Goal: Task Accomplishment & Management: Use online tool/utility

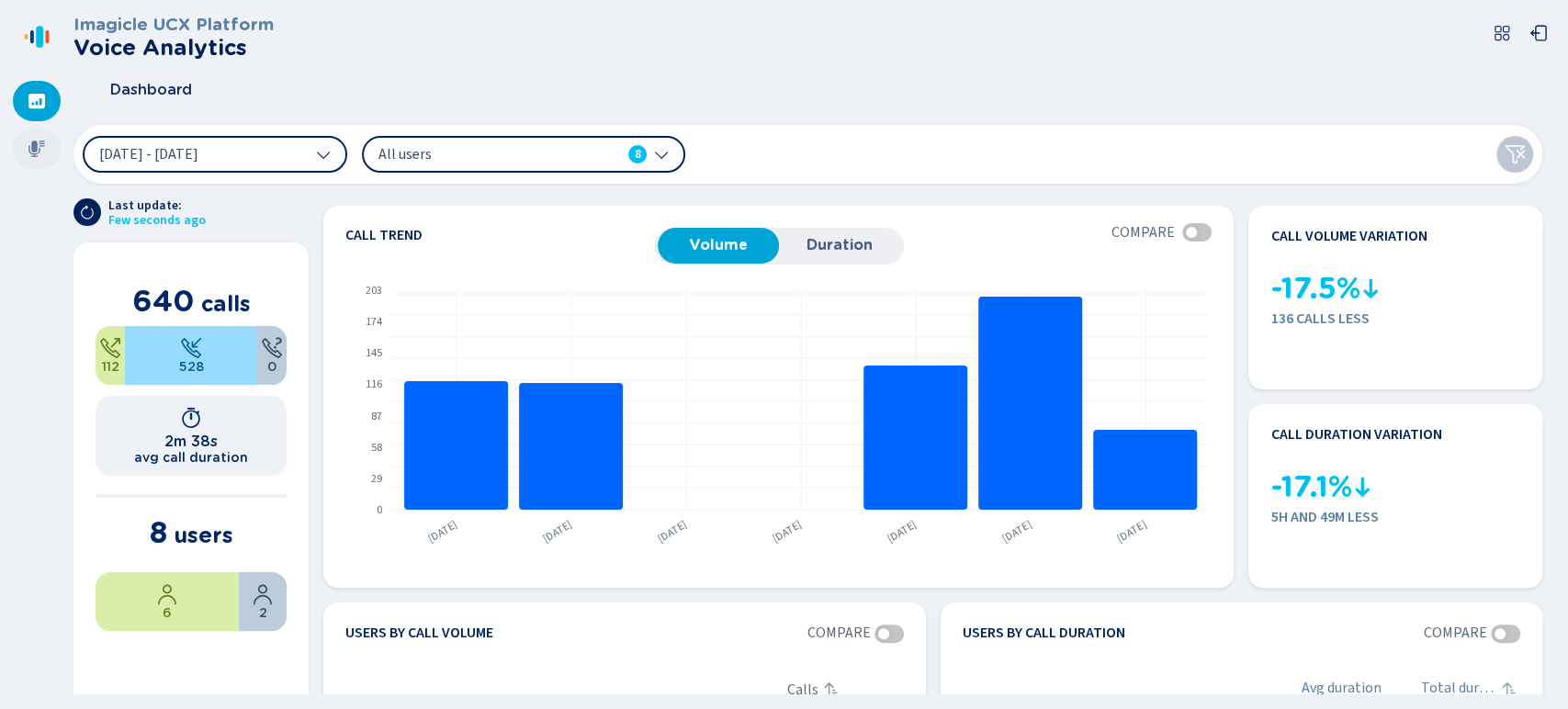
click at [40, 160] on div at bounding box center [37, 149] width 48 height 40
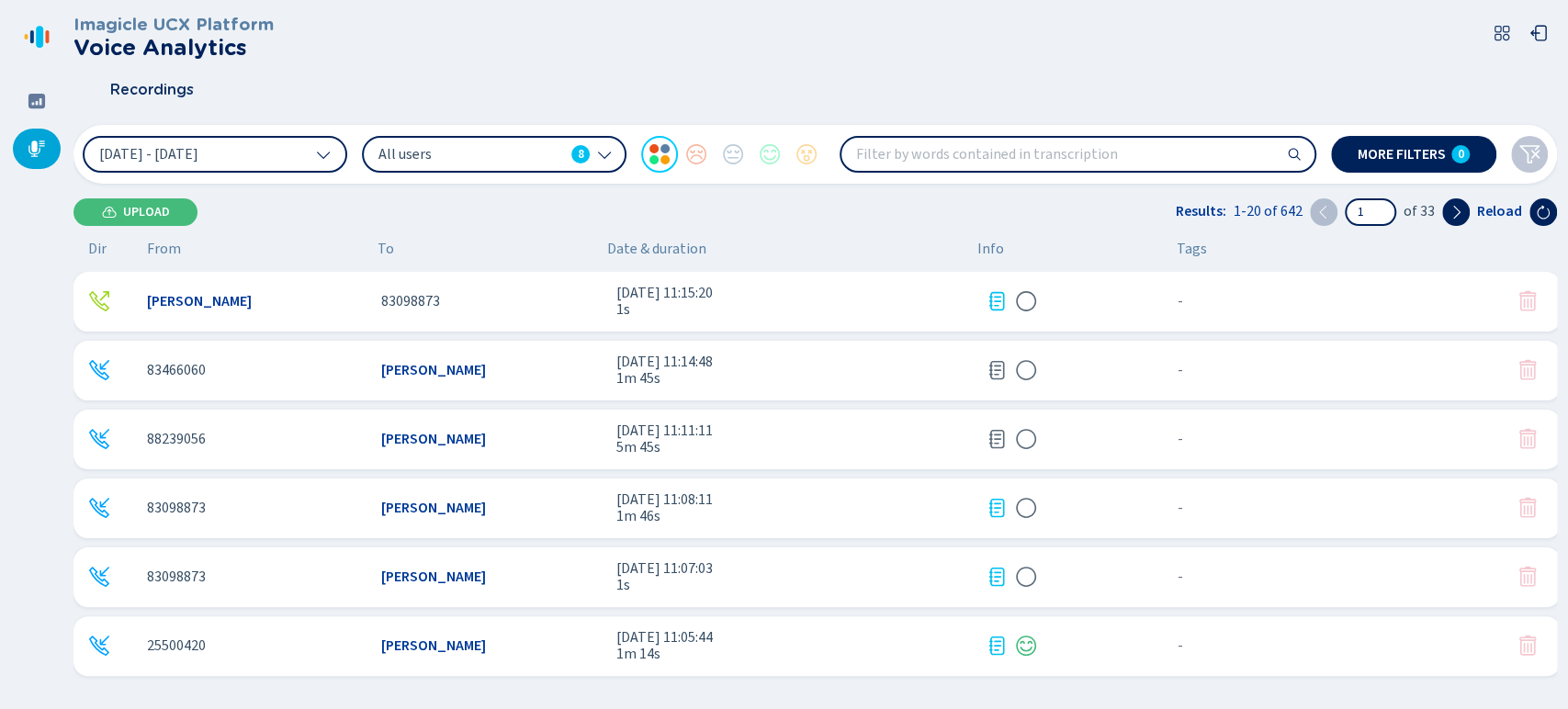
click at [578, 145] on span "8" at bounding box center [580, 154] width 6 height 18
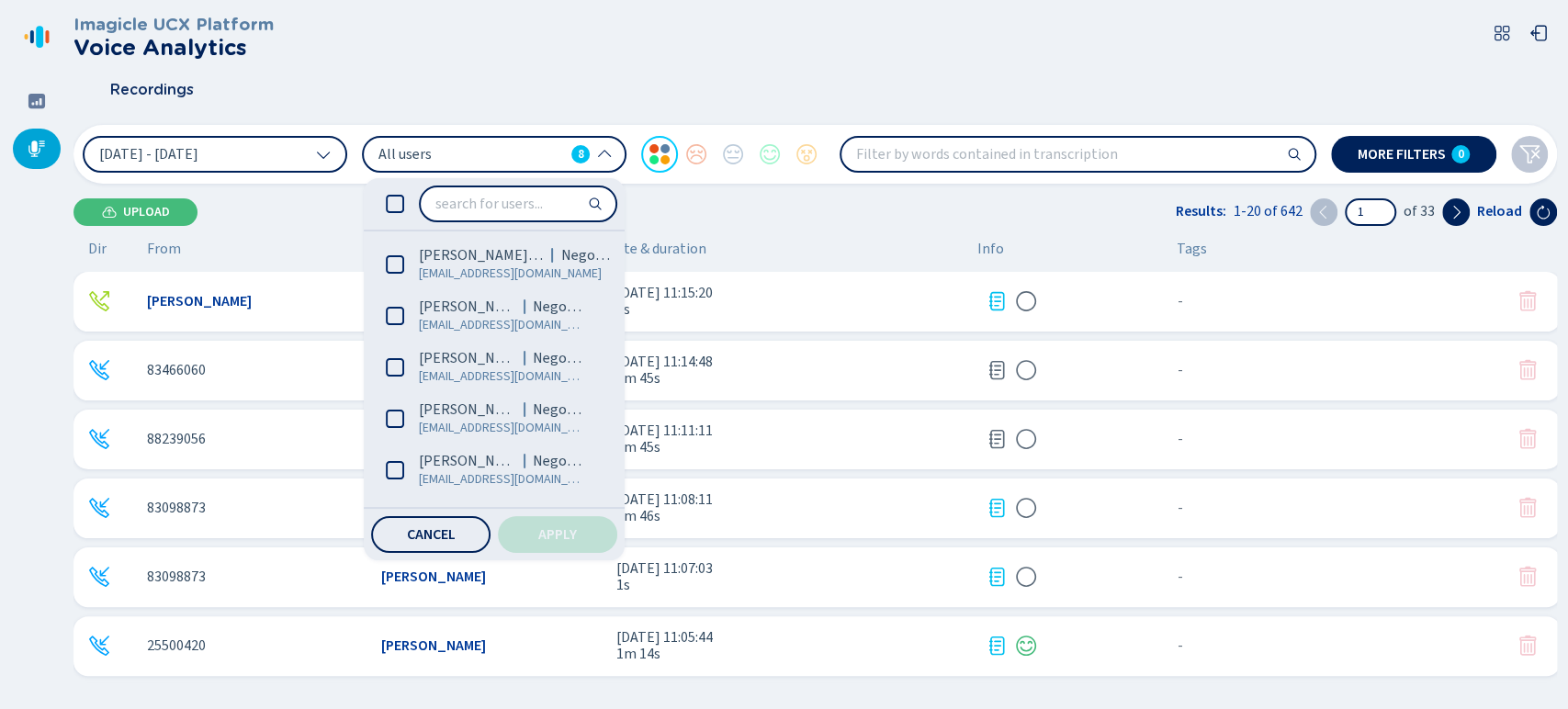
drag, startPoint x: 616, startPoint y: 328, endPoint x: 614, endPoint y: 479, distance: 151.0
click at [614, 479] on ul "David Ramirez (Me) Negocios dramirezm@coopejudicial.fi.cr Brandon Zuñiga Alvare…" at bounding box center [491, 370] width 254 height 261
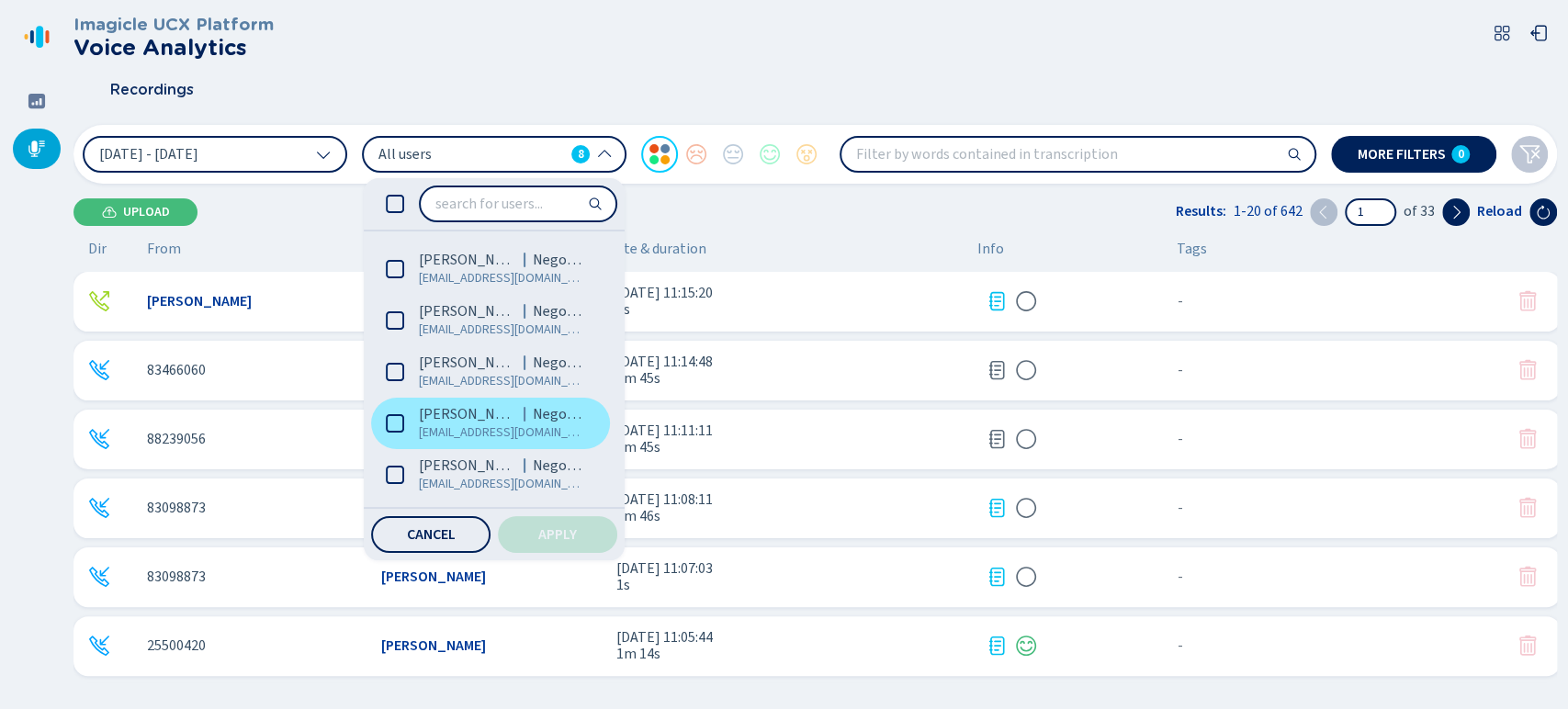
click at [480, 433] on span "jsolist@coopejudicial.fi.cr" at bounding box center [501, 432] width 166 height 18
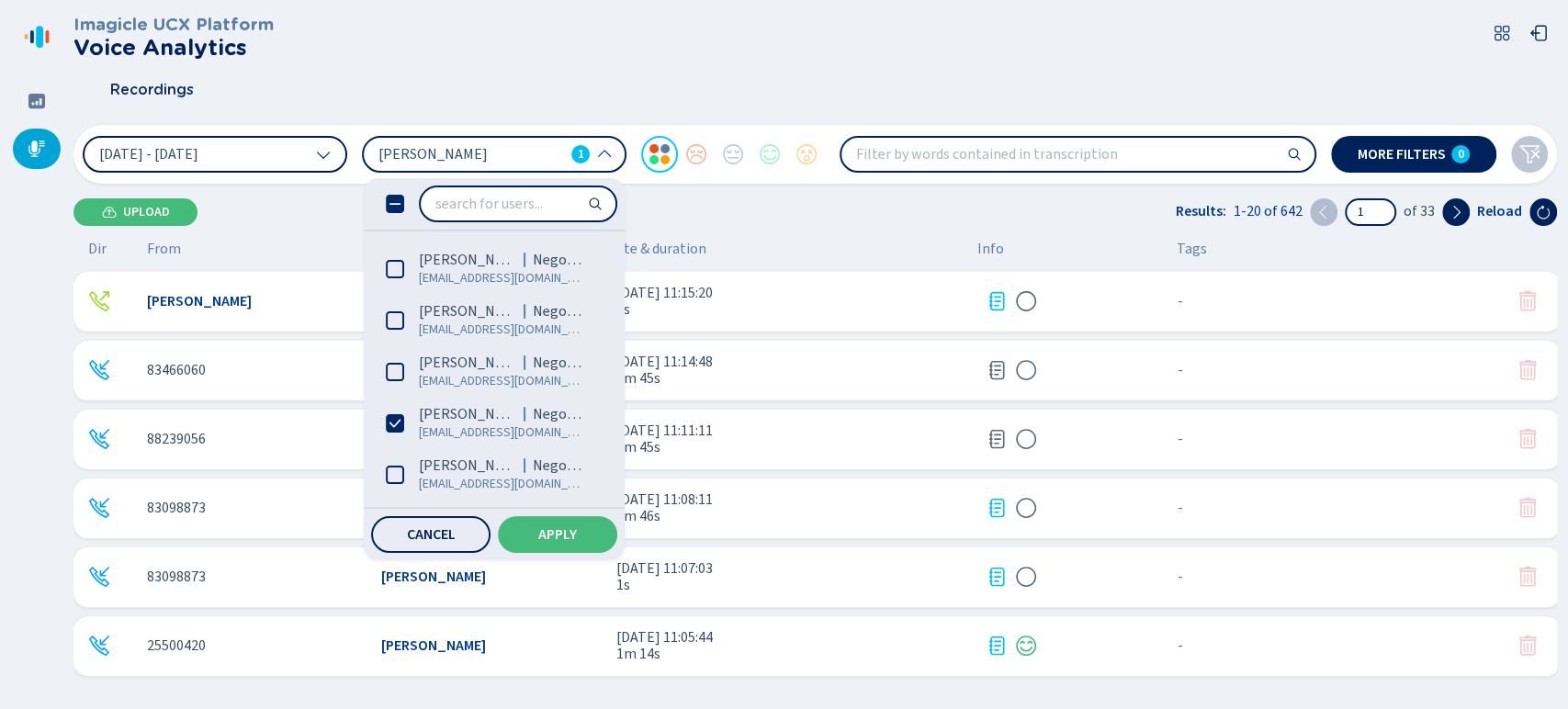
click at [283, 156] on button "25 Sep 2025 - 1 Oct 2025" at bounding box center [215, 154] width 265 height 37
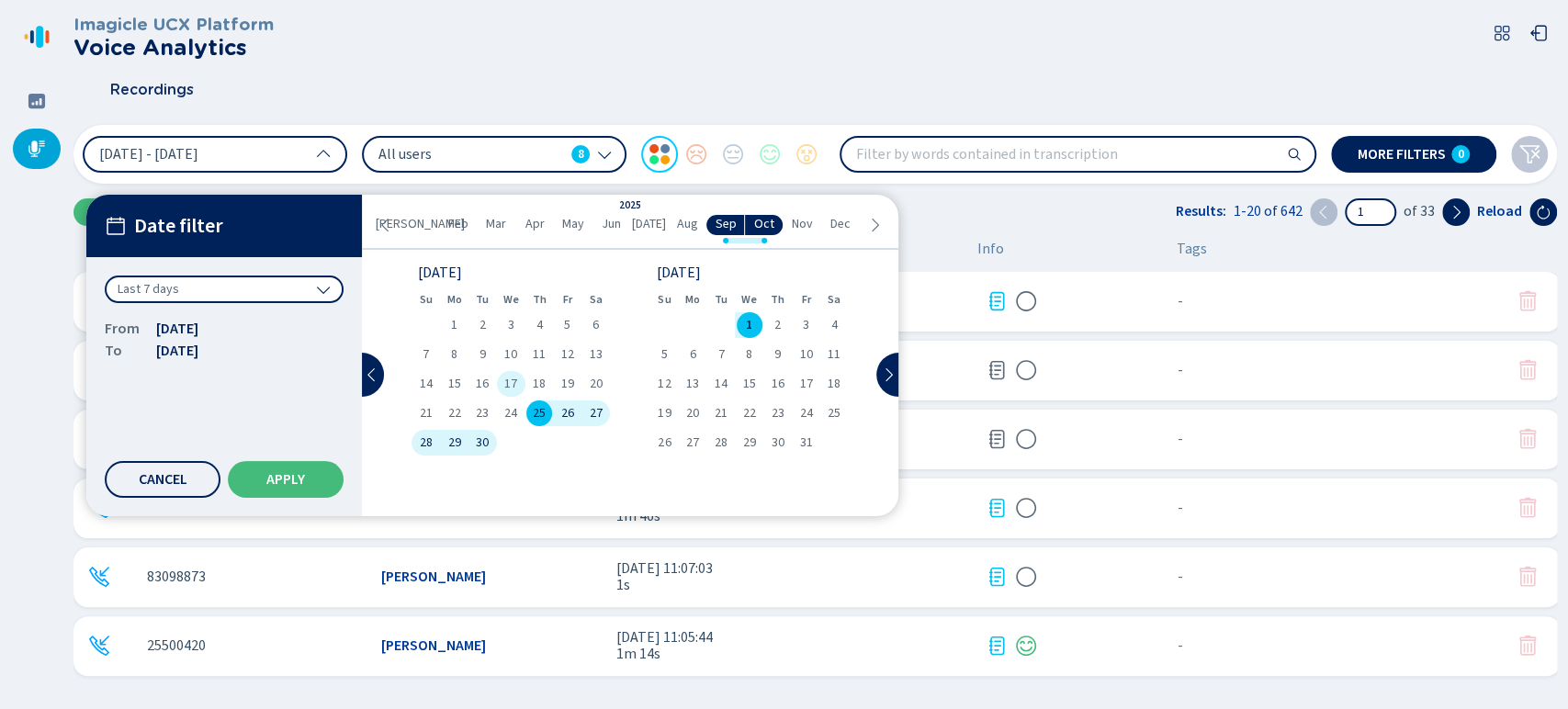
click at [514, 384] on span "17" at bounding box center [510, 384] width 13 height 13
click at [749, 319] on span "1" at bounding box center [749, 326] width 6 height 13
click at [303, 469] on button "Apply" at bounding box center [286, 479] width 116 height 37
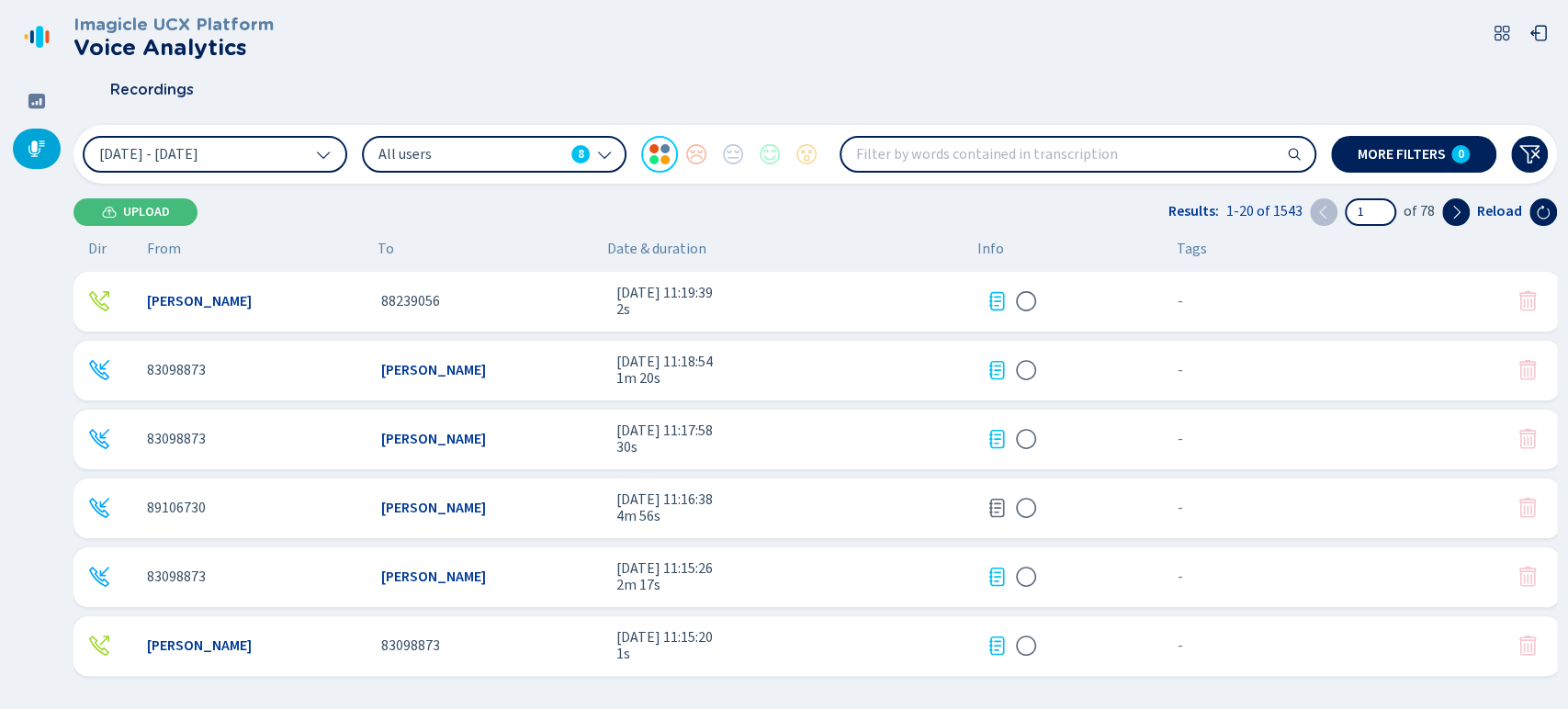
click at [545, 141] on div "All users 8" at bounding box center [495, 154] width 265 height 37
click at [669, 40] on div "Imagicle UCX Platform Voice Analytics" at bounding box center [815, 37] width 1483 height 45
click at [1370, 159] on span "More filters" at bounding box center [1402, 154] width 88 height 15
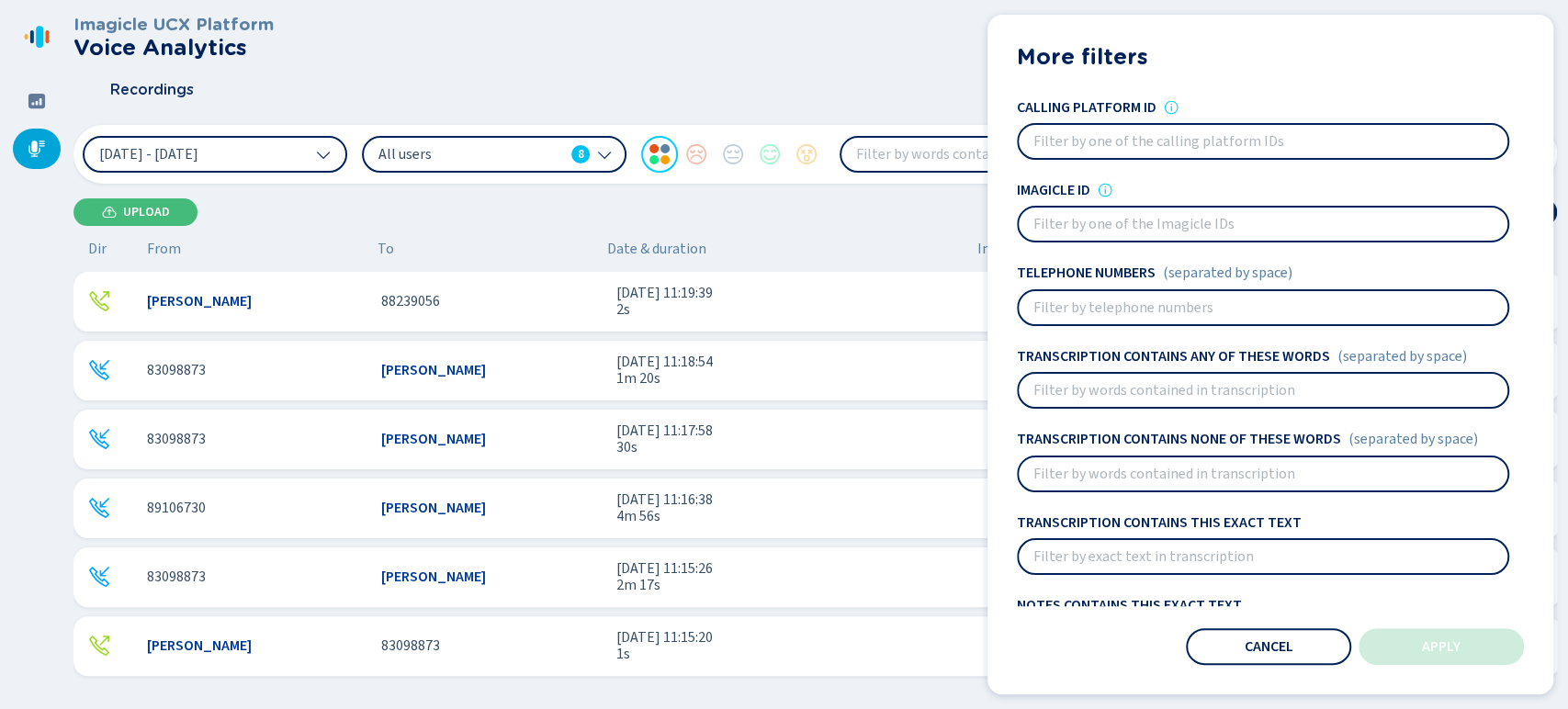
click at [1139, 306] on input at bounding box center [1263, 308] width 488 height 33
paste input "83098873"
type input "83098873"
click at [1433, 642] on span "Apply" at bounding box center [1441, 646] width 39 height 15
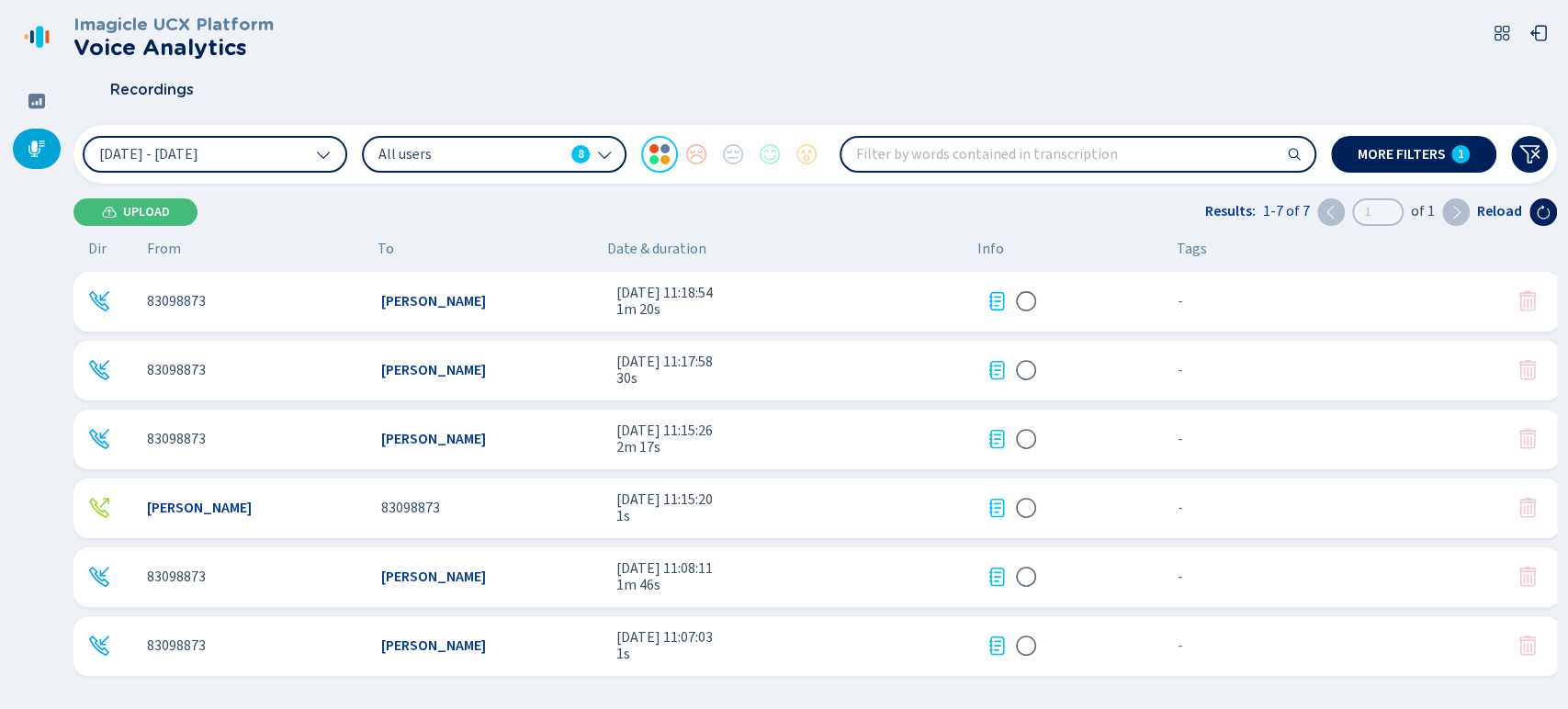
click at [521, 150] on span "All users" at bounding box center [472, 154] width 186 height 20
click at [704, 34] on div "Imagicle UCX Platform Voice Analytics" at bounding box center [815, 37] width 1483 height 45
click at [565, 149] on div "All users 8" at bounding box center [485, 154] width 212 height 20
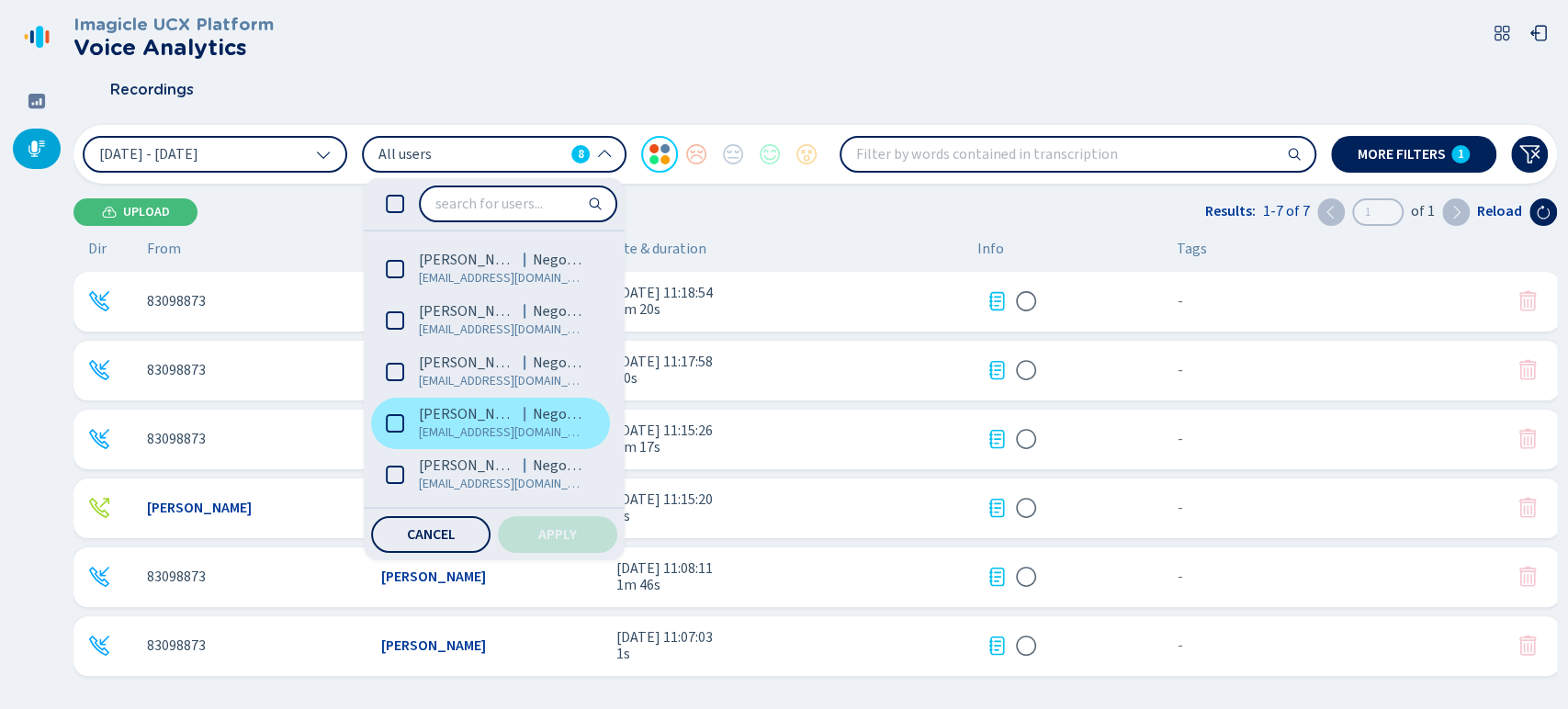
click at [487, 406] on span "Jimena Solis Torres" at bounding box center [467, 414] width 97 height 18
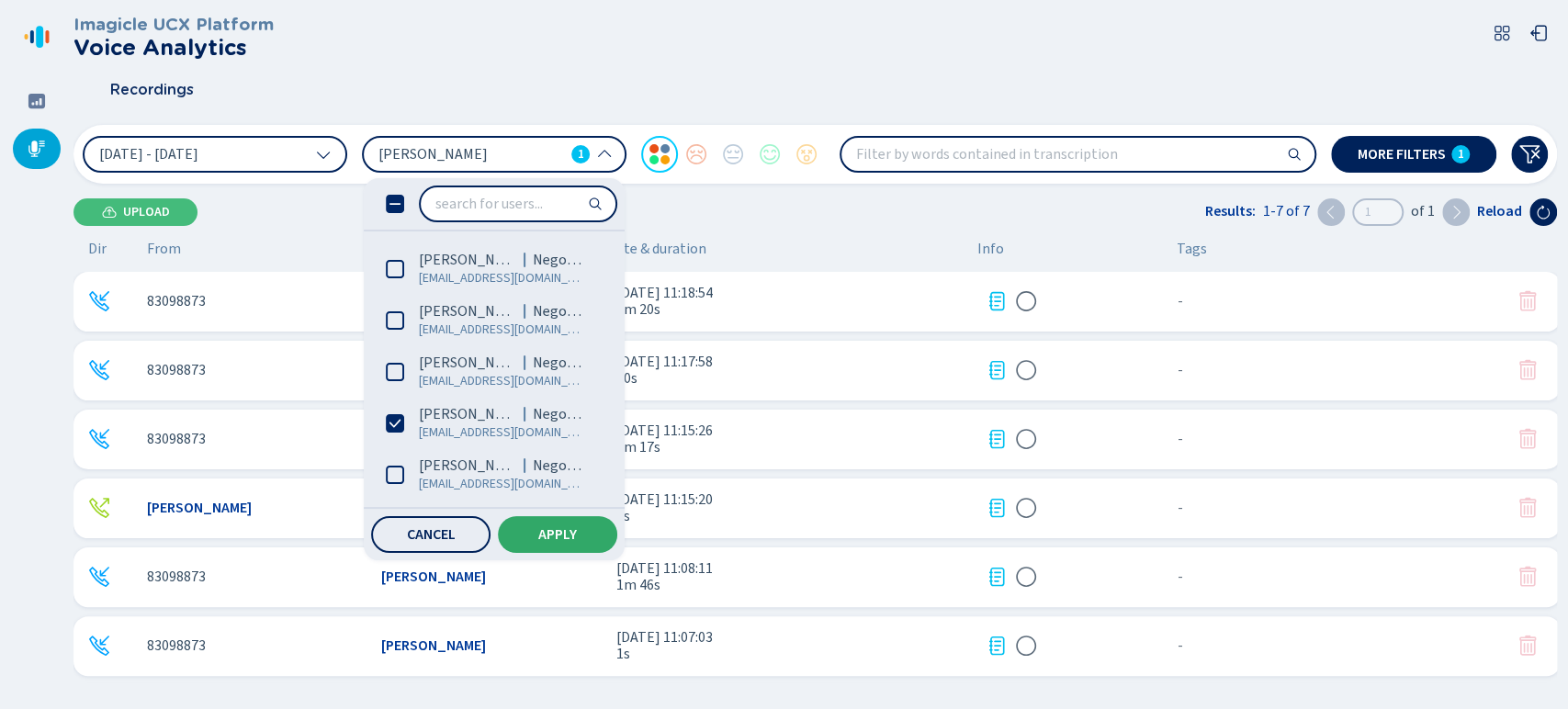
click at [559, 529] on span "Apply" at bounding box center [557, 534] width 39 height 15
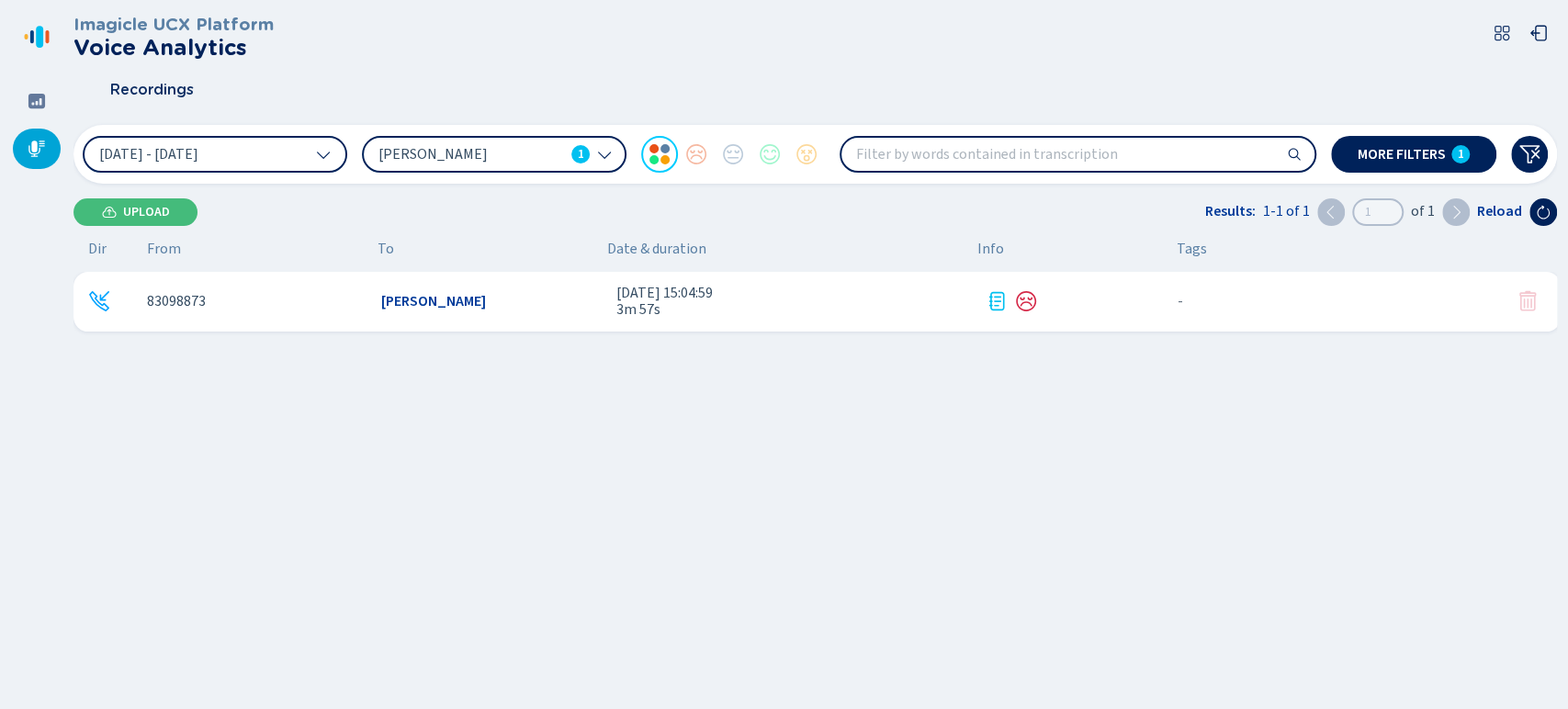
click at [416, 306] on span "Jimena Cecilia Solis Torres" at bounding box center [434, 302] width 105 height 17
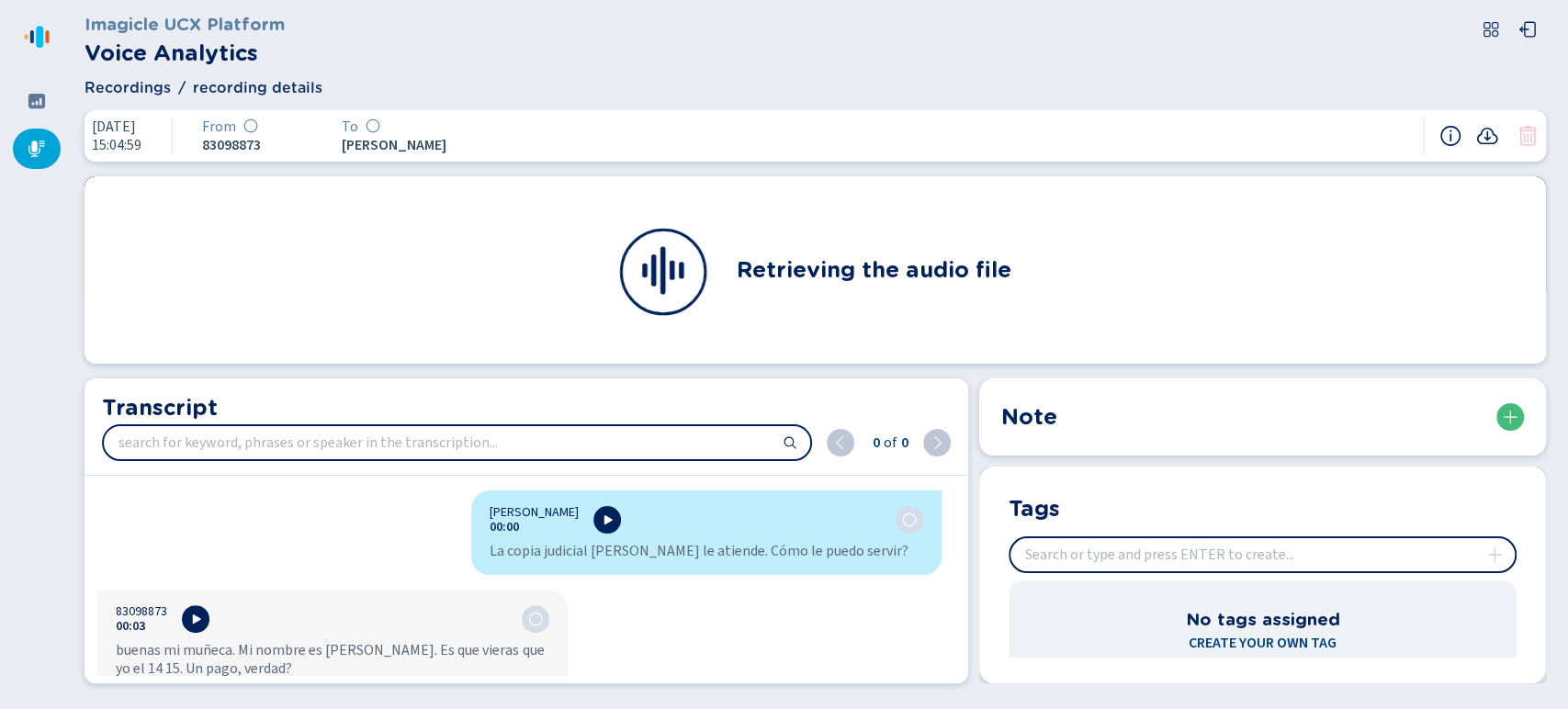
click at [942, 68] on div "Imagicle UCX Platform Voice Analytics" at bounding box center [815, 40] width 1461 height 59
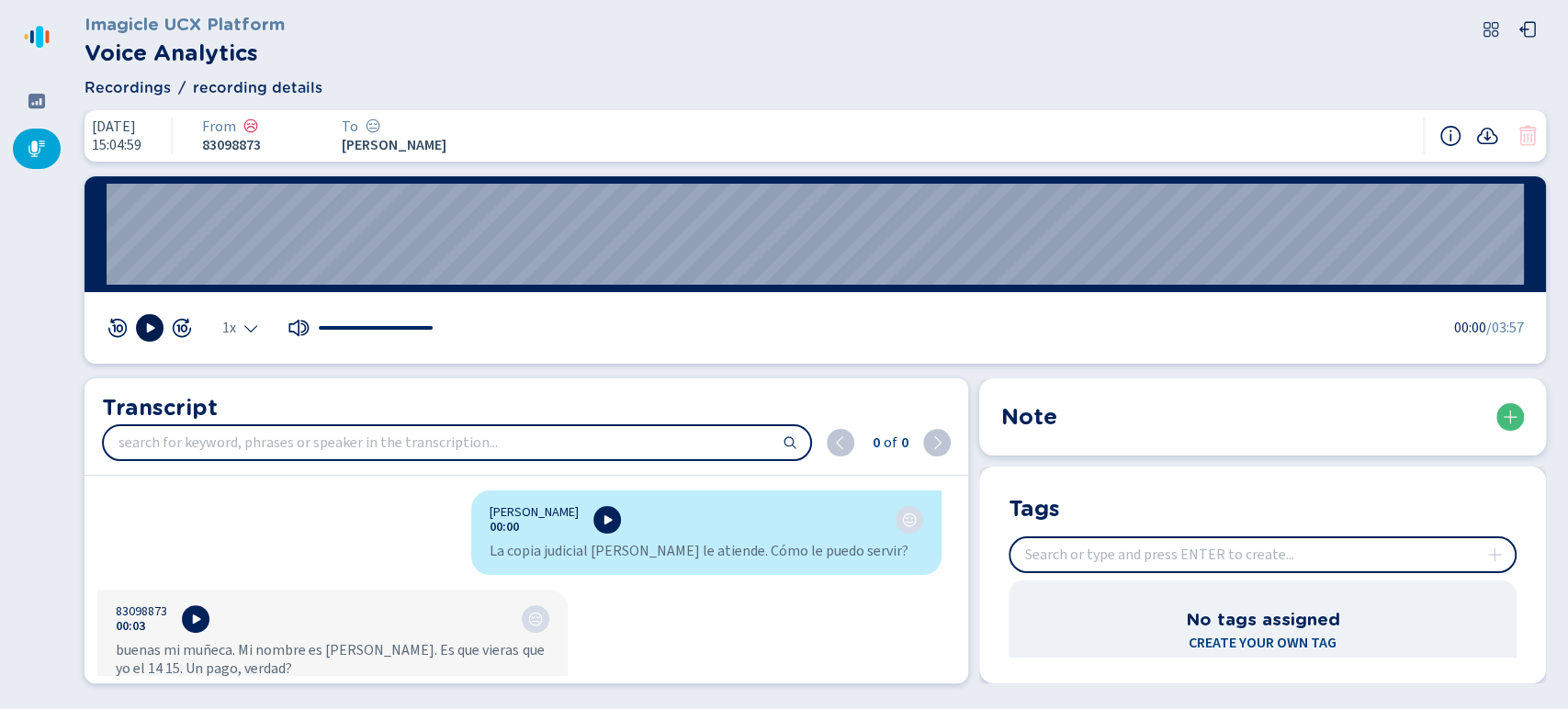
click at [151, 319] on button at bounding box center [150, 328] width 28 height 28
click at [248, 327] on icon "Select the playback speed" at bounding box center [251, 328] width 15 height 15
click at [243, 276] on li "1.5x" at bounding box center [245, 272] width 42 height 29
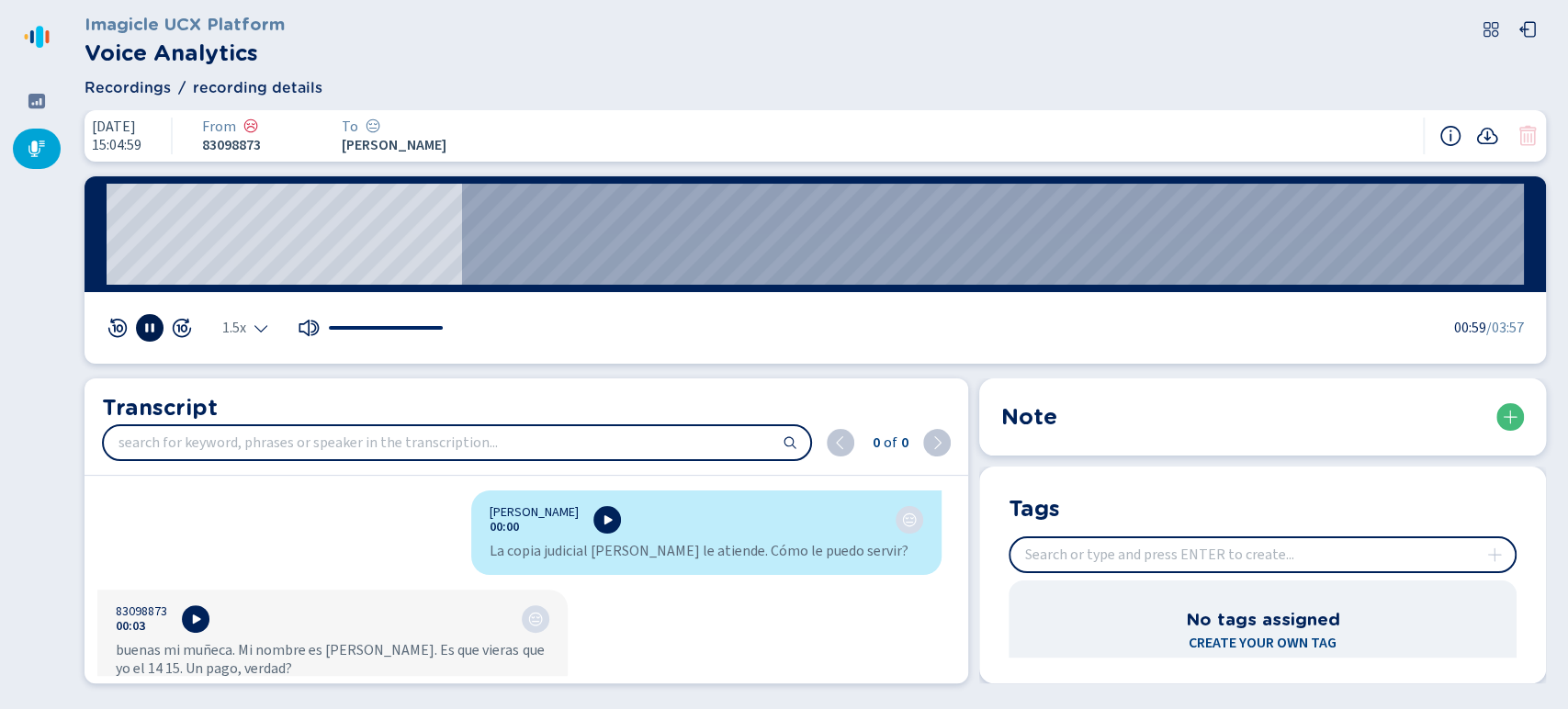
click at [142, 336] on button at bounding box center [150, 328] width 28 height 28
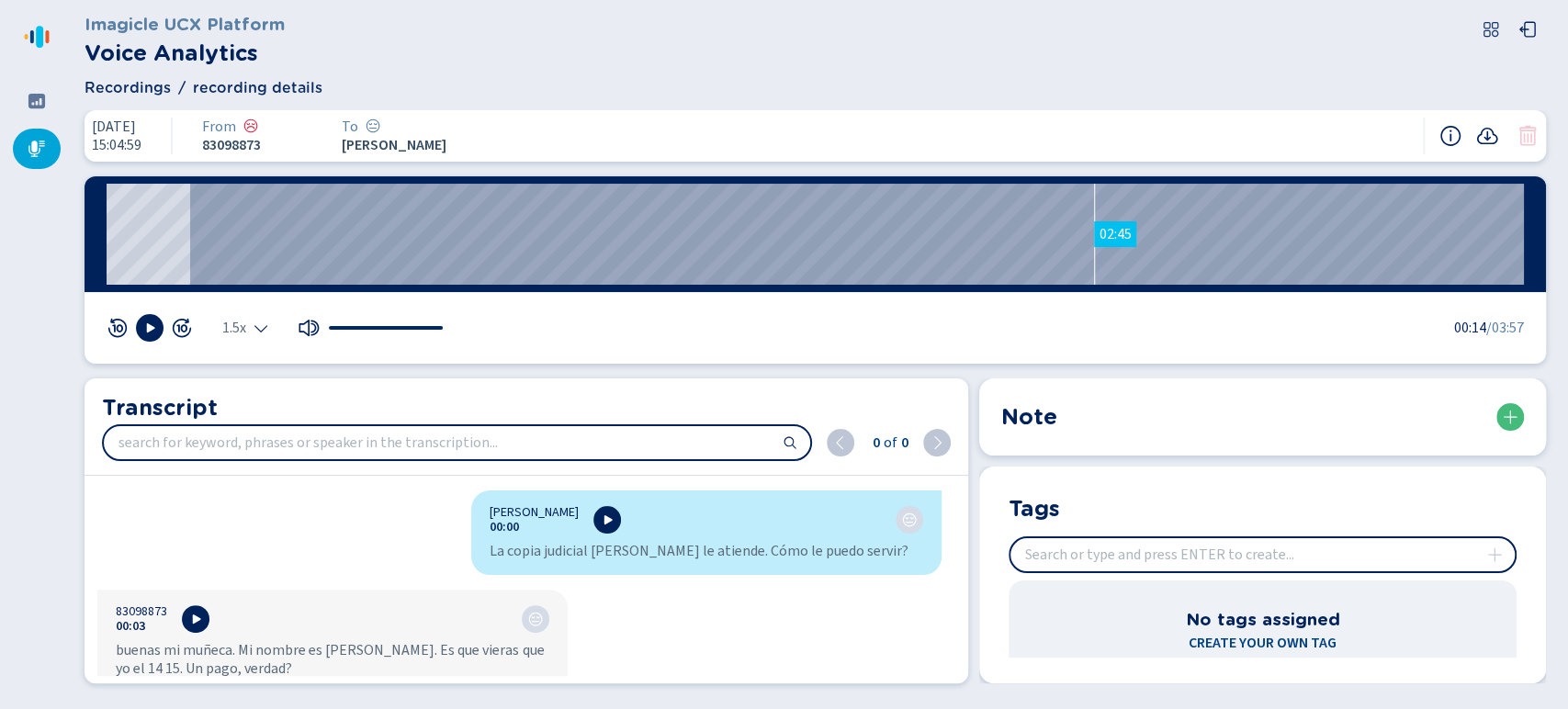
click at [1095, 268] on wave "02:45" at bounding box center [815, 234] width 1417 height 101
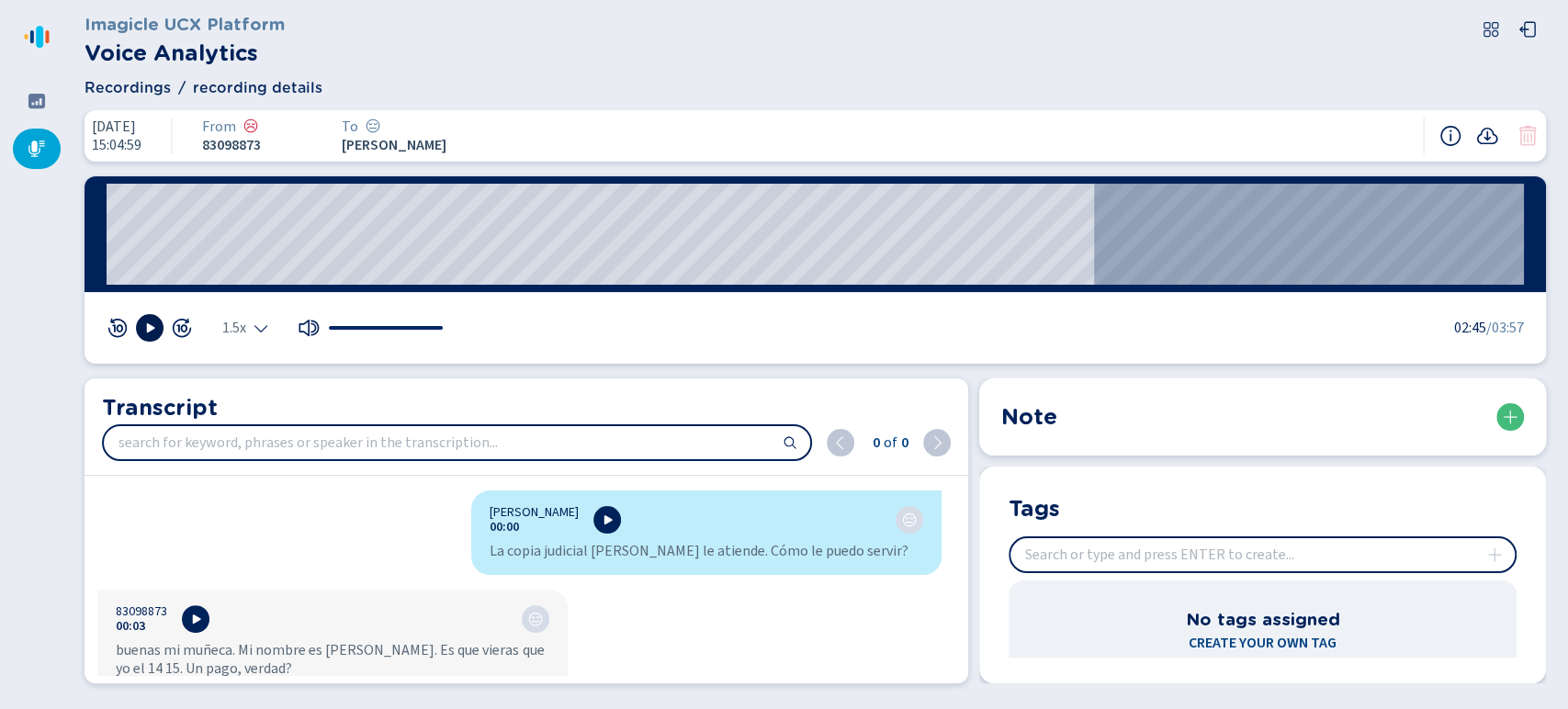
click at [159, 326] on button at bounding box center [150, 328] width 28 height 28
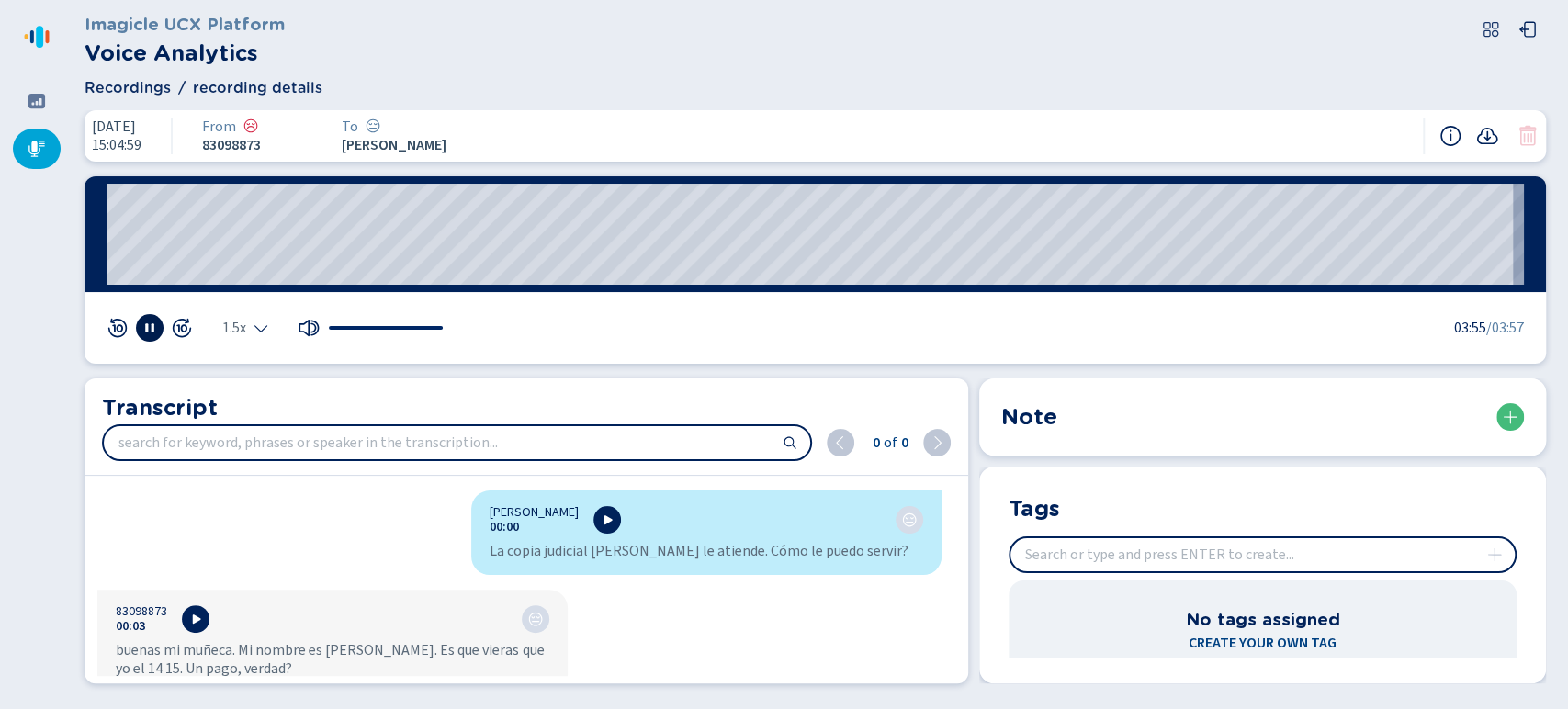
click at [159, 326] on button at bounding box center [150, 328] width 28 height 28
